Goal: Complete application form: Complete application form

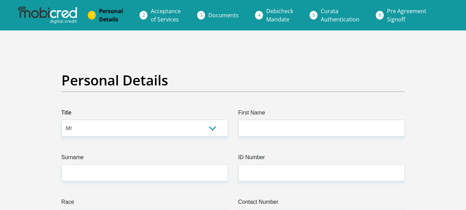
select select "Mr"
click at [247, 129] on input "First Name" at bounding box center [322, 127] width 167 height 17
click at [255, 126] on input "First Name" at bounding box center [322, 127] width 167 height 17
type input "MasochaBernard"
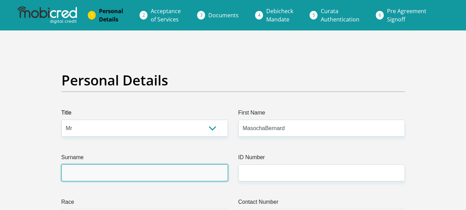
type input "Mathe"
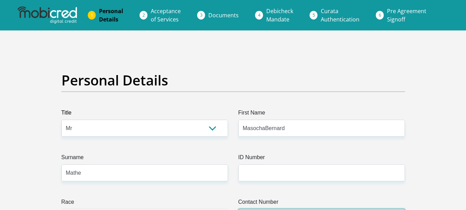
type input "0782073583"
select select "ZAF"
type input "[STREET_ADDRESS]"
type input "Laudium Ext. 2"
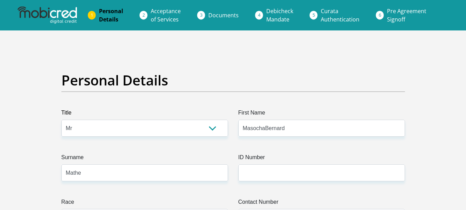
type input "Laudium, Centurion"
type input "0037"
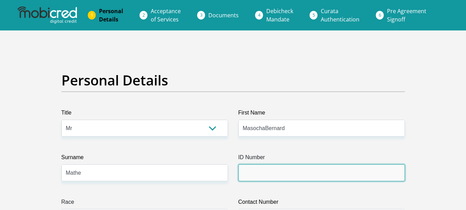
click at [247, 174] on input "ID Number" at bounding box center [322, 172] width 167 height 17
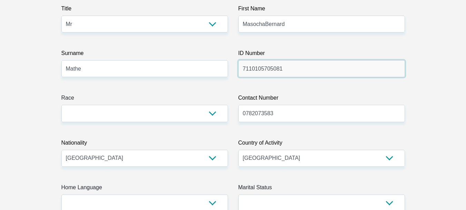
scroll to position [108, 0]
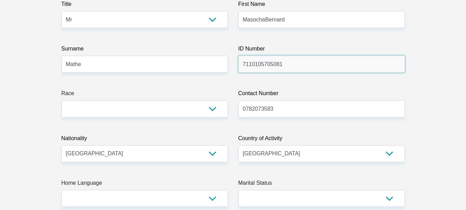
type input "7110105705081"
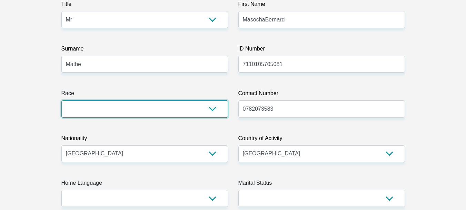
click at [214, 109] on select "Black Coloured Indian White Other" at bounding box center [144, 108] width 167 height 17
select select "1"
click at [61, 100] on select "Black Coloured Indian White Other" at bounding box center [144, 108] width 167 height 17
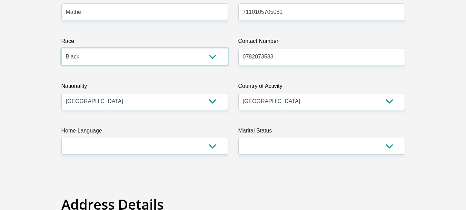
scroll to position [173, 0]
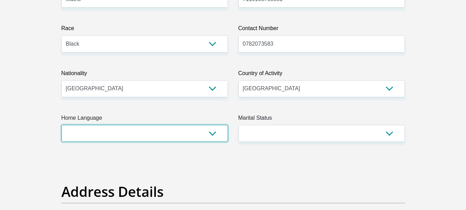
click at [212, 134] on select "Afrikaans English Sepedi South Ndebele Southern Sotho Swati Tsonga Tswana Venda…" at bounding box center [144, 133] width 167 height 17
select select "tso"
click at [61, 125] on select "Afrikaans English Sepedi South Ndebele Southern Sotho Swati Tsonga Tswana Venda…" at bounding box center [144, 133] width 167 height 17
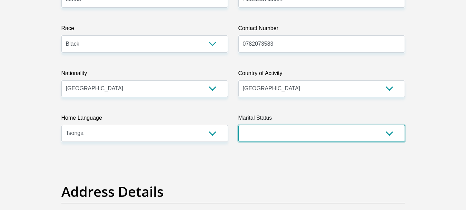
click at [390, 135] on select "Married ANC Single Divorced Widowed Married COP or Customary Law" at bounding box center [322, 133] width 167 height 17
select select "5"
click at [239, 125] on select "Married ANC Single Divorced Widowed Married COP or Customary Law" at bounding box center [322, 133] width 167 height 17
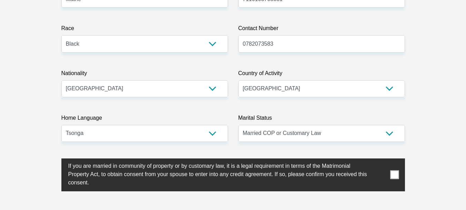
click at [395, 172] on span at bounding box center [395, 174] width 9 height 9
click at [55, 160] on input "checkbox" at bounding box center [55, 160] width 0 height 0
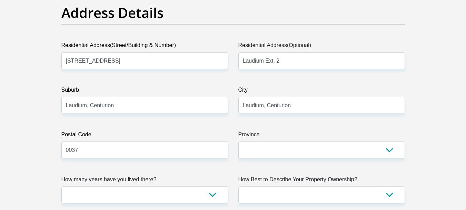
scroll to position [393, 0]
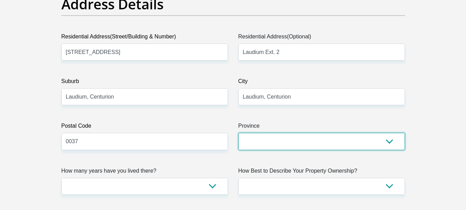
click at [387, 139] on select "Eastern Cape Free State [GEOGRAPHIC_DATA] [GEOGRAPHIC_DATA][DATE] [GEOGRAPHIC_D…" at bounding box center [322, 141] width 167 height 17
select select "Gauteng"
click at [239, 133] on select "Eastern Cape Free State [GEOGRAPHIC_DATA] [GEOGRAPHIC_DATA][DATE] [GEOGRAPHIC_D…" at bounding box center [322, 141] width 167 height 17
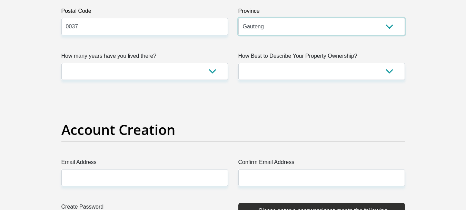
scroll to position [517, 0]
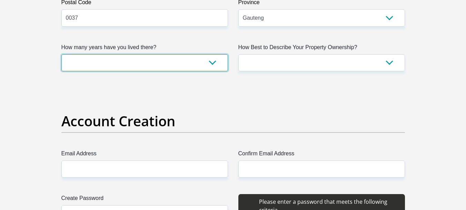
click at [211, 63] on select "less than 1 year 1-3 years 3-5 years 5+ years" at bounding box center [144, 62] width 167 height 17
select select "2"
click at [61, 54] on select "less than 1 year 1-3 years 3-5 years 5+ years" at bounding box center [144, 62] width 167 height 17
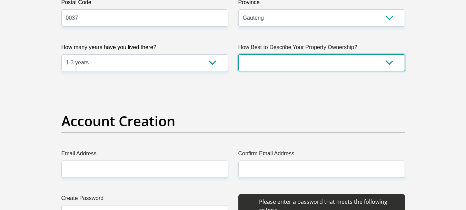
click at [389, 61] on select "Owned Rented Family Owned Company Dwelling" at bounding box center [322, 62] width 167 height 17
select select "Owned"
click at [239, 54] on select "Owned Rented Family Owned Company Dwelling" at bounding box center [322, 62] width 167 height 17
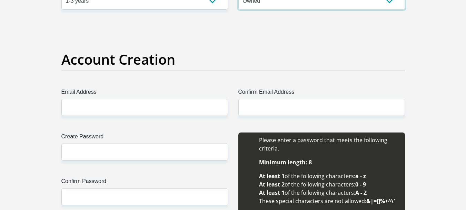
scroll to position [605, 0]
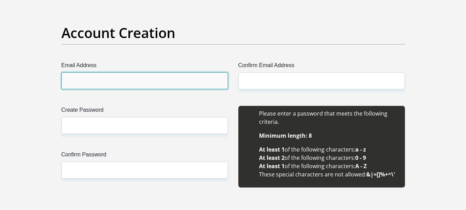
click at [76, 81] on input "Email Address" at bounding box center [144, 80] width 167 height 17
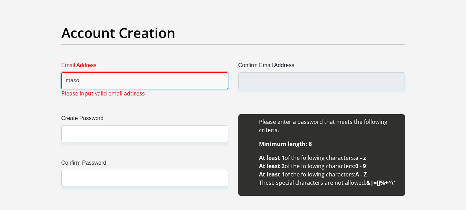
type input "[EMAIL_ADDRESS][DOMAIN_NAME]"
type input "[PERSON_NAME]"
type input "Mathe"
type input "0782073583"
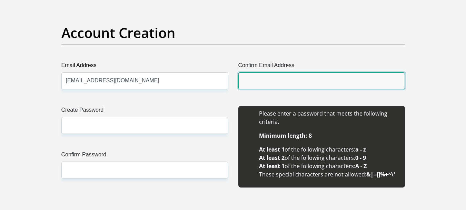
type input "[EMAIL_ADDRESS][DOMAIN_NAME]"
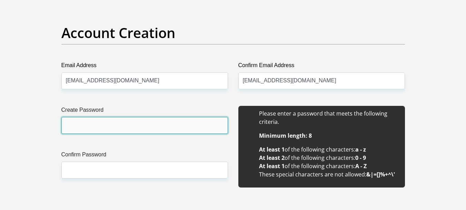
type input "BrdRRZNkFRV69N9"
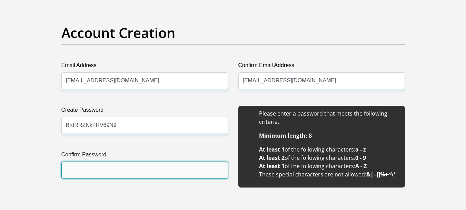
click at [70, 167] on input "Confirm Password" at bounding box center [144, 169] width 167 height 17
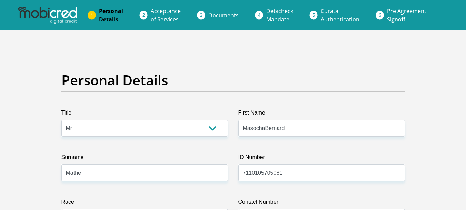
click at [63, 15] on img at bounding box center [47, 15] width 59 height 17
